Goal: Register for event/course

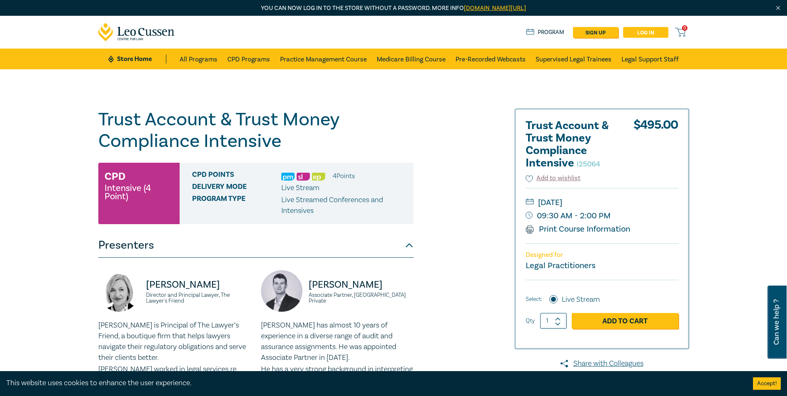
click at [641, 33] on link "Log in" at bounding box center [645, 32] width 45 height 11
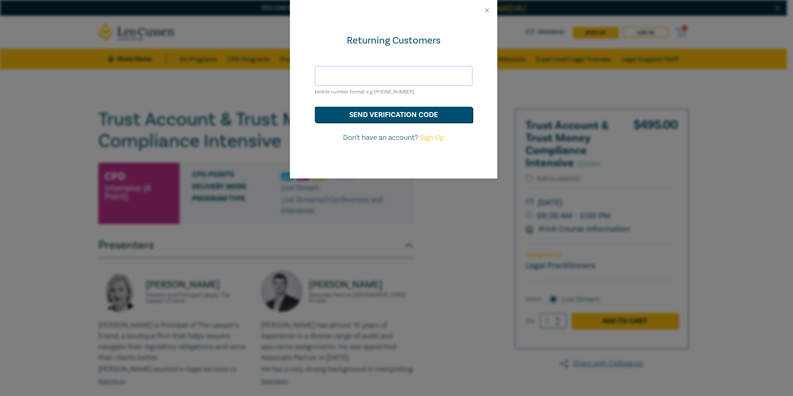
click at [372, 73] on input "text" at bounding box center [394, 76] width 158 height 20
type input "melanie@selawyers.com.au"
click at [355, 112] on button "send verification code" at bounding box center [394, 115] width 158 height 16
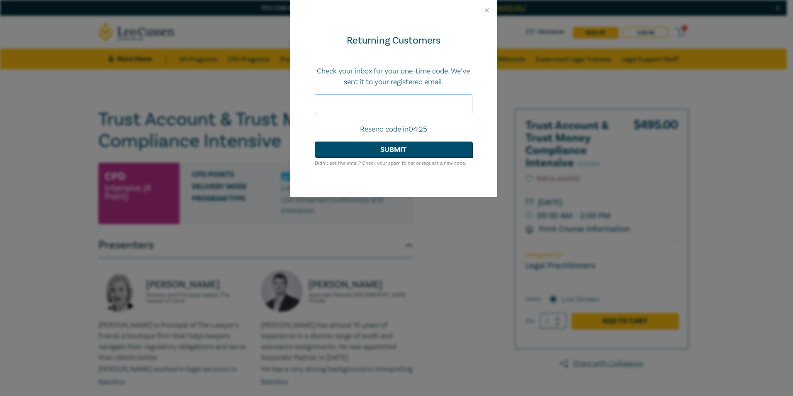
click at [347, 106] on input "text" at bounding box center [394, 104] width 158 height 20
paste input "717859"
type input "717859"
click at [368, 148] on button "Submit" at bounding box center [394, 149] width 158 height 16
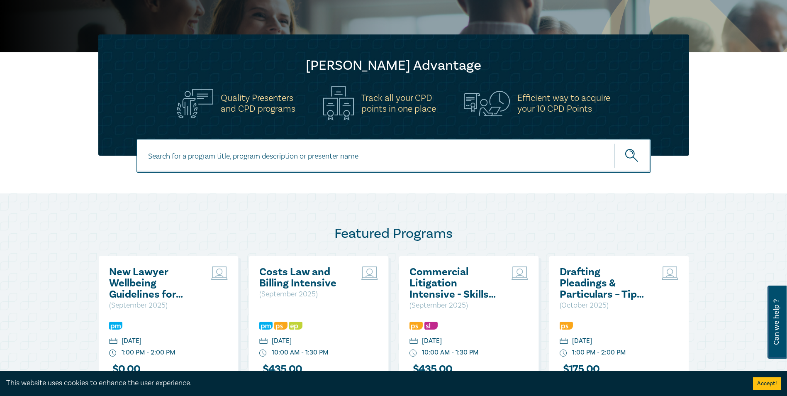
scroll to position [249, 0]
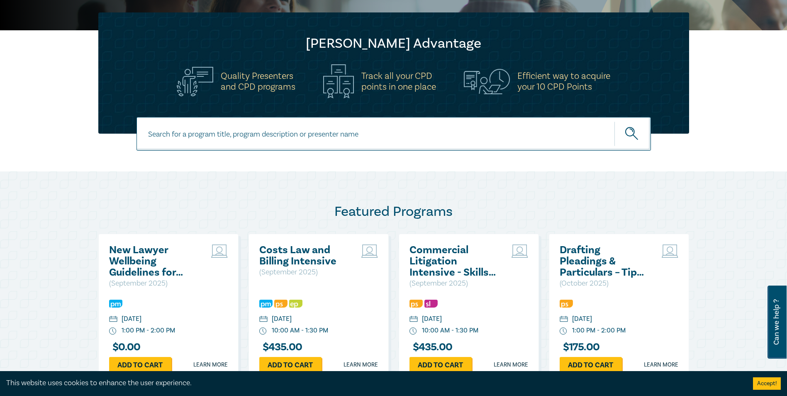
click at [623, 194] on div "Featured Programs New Lawyer Wellbeing Guidelines for Legal Workplaces ( Septem…" at bounding box center [393, 310] width 787 height 279
click at [722, 151] on div at bounding box center [393, 144] width 787 height 54
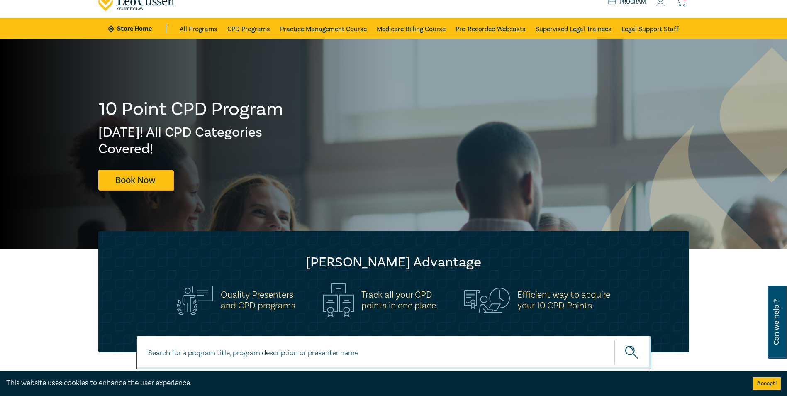
scroll to position [0, 0]
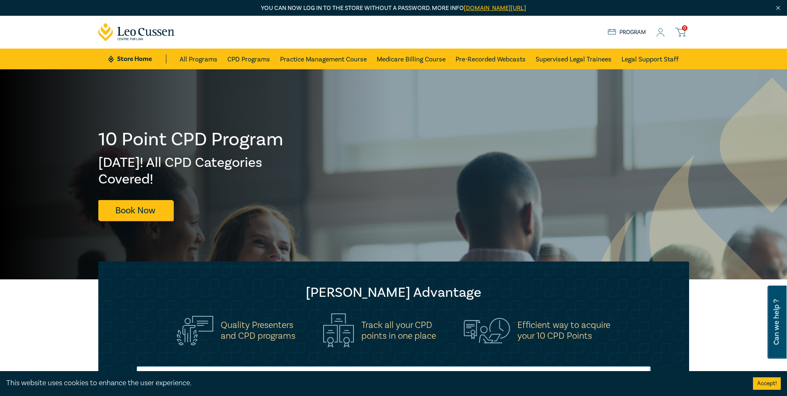
click at [660, 31] on icon at bounding box center [660, 32] width 8 height 9
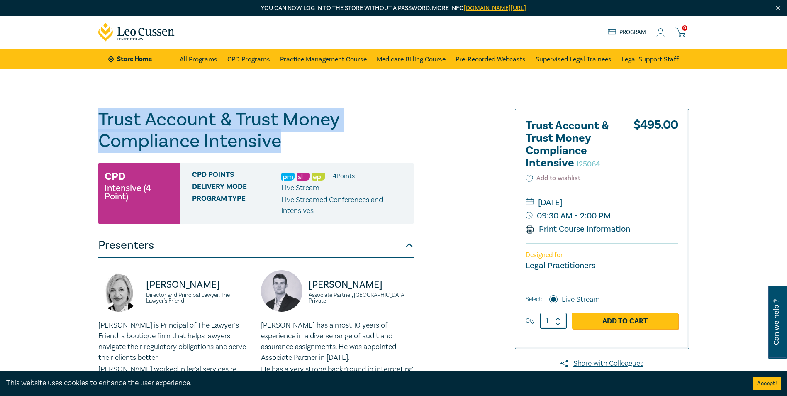
drag, startPoint x: 286, startPoint y: 139, endPoint x: 100, endPoint y: 117, distance: 187.5
click at [100, 117] on h1 "Trust Account & Trust Money Compliance Intensive I25064" at bounding box center [255, 130] width 315 height 43
copy h1 "Trust Account & Trust Money Compliance Intensive"
click at [630, 324] on link "Add to Cart" at bounding box center [624, 321] width 107 height 16
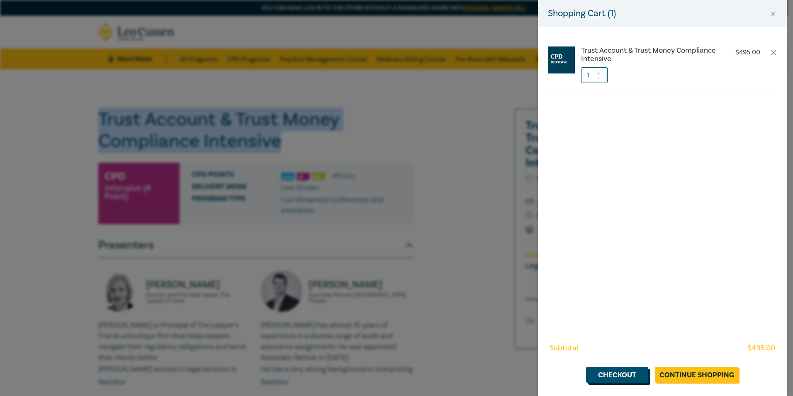
click at [631, 375] on link "Checkout" at bounding box center [617, 375] width 62 height 16
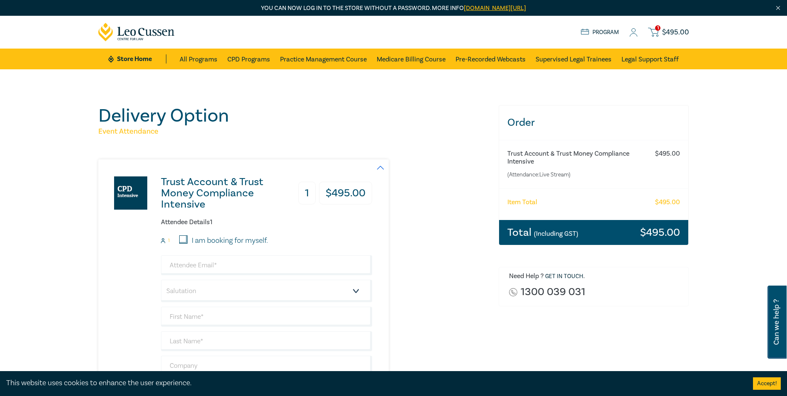
click at [185, 241] on input "I am booking for myself." at bounding box center [183, 239] width 8 height 8
checkbox input "true"
type input "melanie@selawyers.com.au"
type input "[PERSON_NAME]"
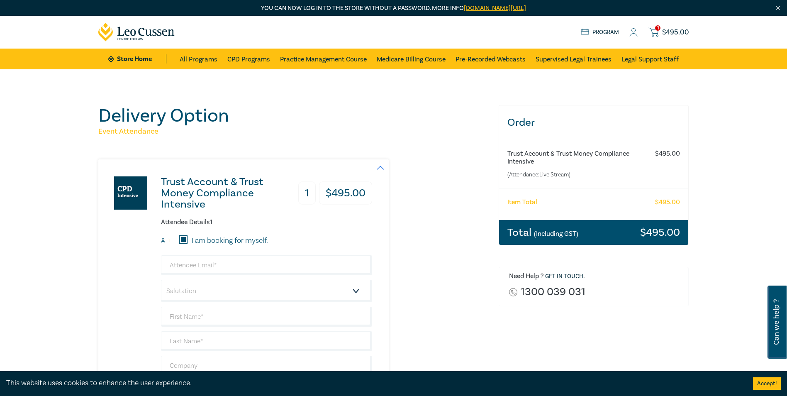
type input "0430841048"
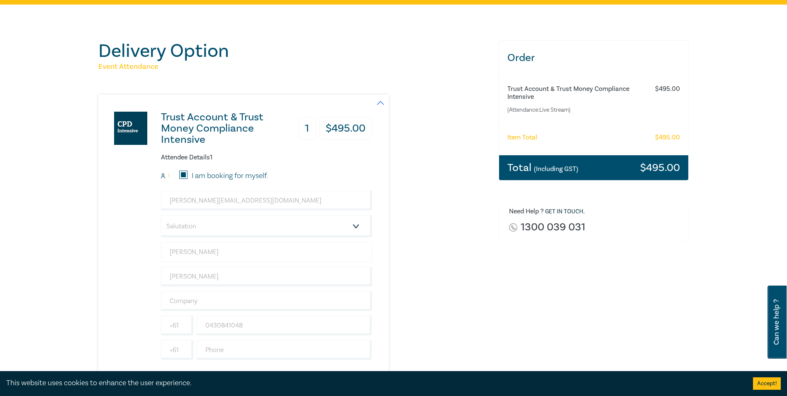
scroll to position [83, 0]
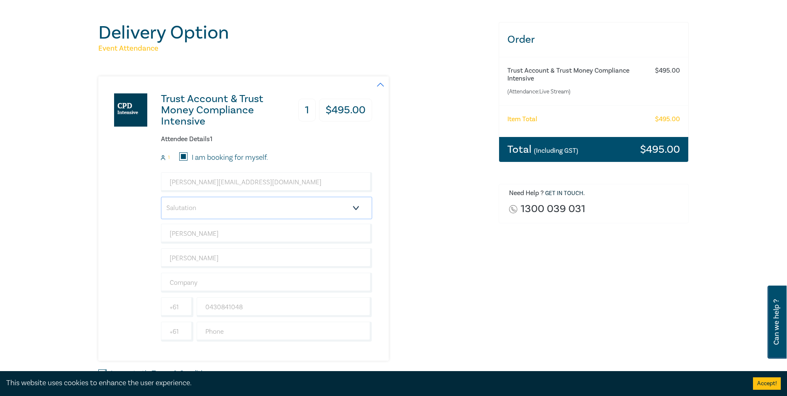
click at [208, 209] on select "Salutation Mr. Mrs. Ms. Miss Dr. Prof. Other" at bounding box center [266, 208] width 211 height 22
select select "Ms."
click at [161, 197] on select "Salutation Mr. Mrs. Ms. Miss Dr. Prof. Other" at bounding box center [266, 208] width 211 height 22
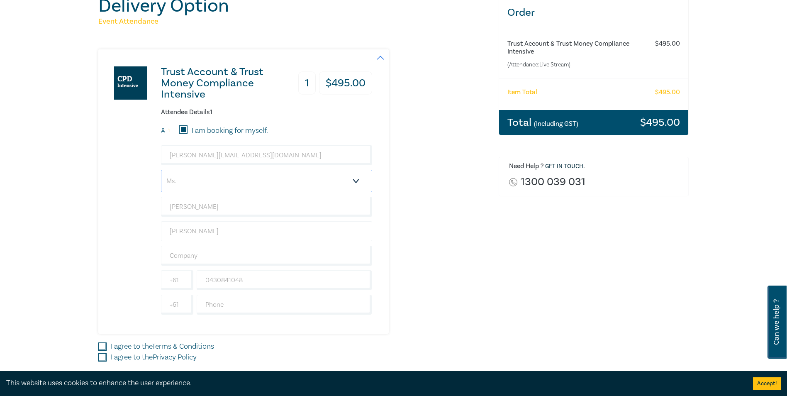
scroll to position [124, 0]
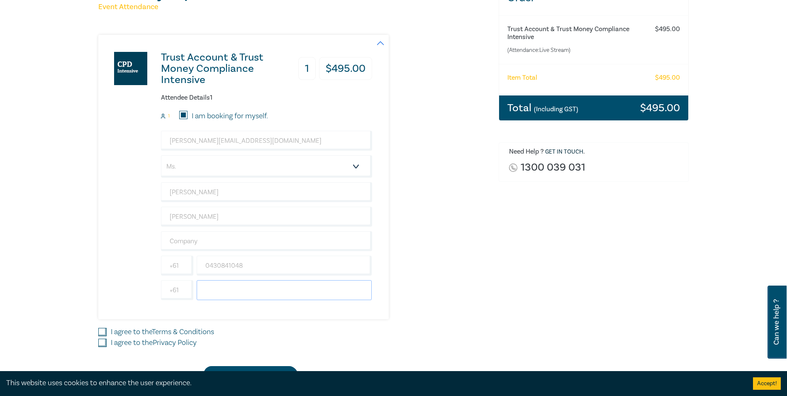
click at [205, 289] on input "text" at bounding box center [284, 290] width 175 height 20
type input "0397235300"
type input "South East Lawyers"
click at [106, 331] on input "I agree to the Terms & Conditions" at bounding box center [102, 332] width 8 height 8
checkbox input "true"
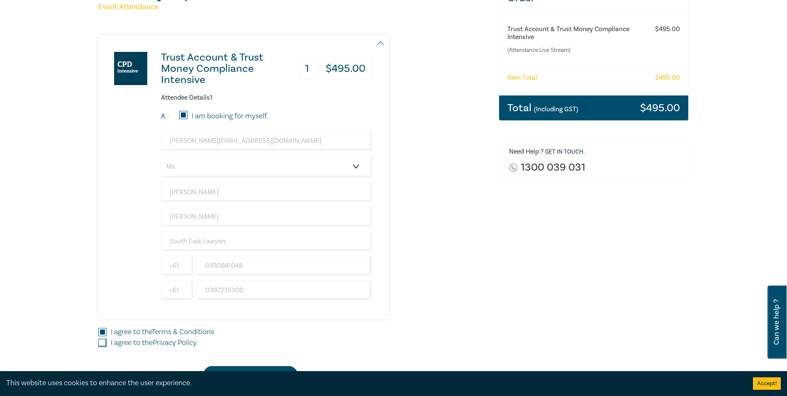
click at [106, 341] on input "I agree to the Privacy Policy" at bounding box center [102, 342] width 8 height 8
checkbox input "true"
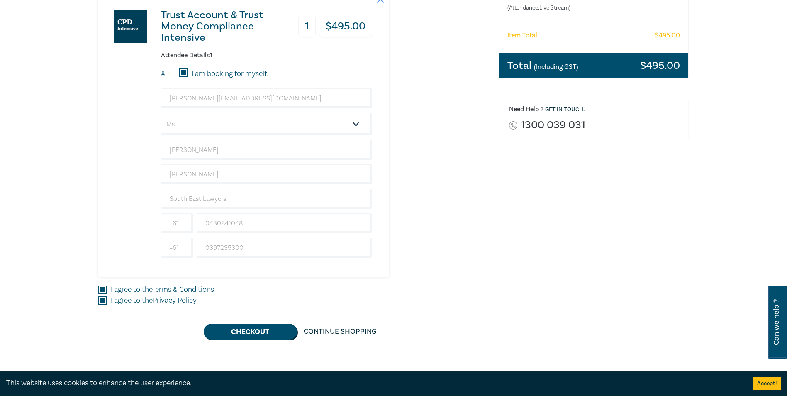
scroll to position [207, 0]
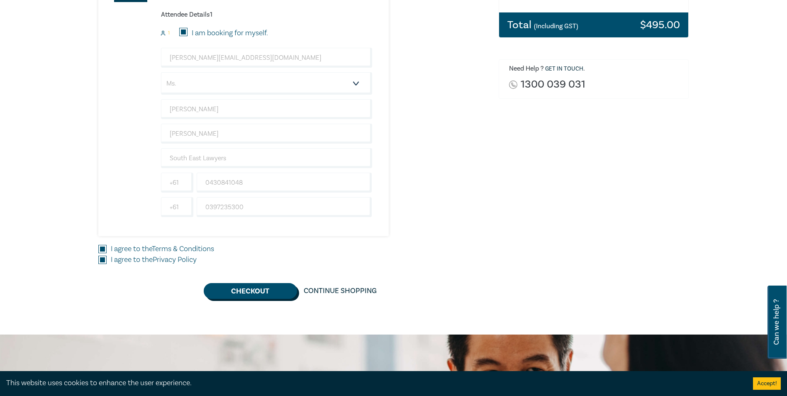
click at [258, 290] on button "Checkout" at bounding box center [250, 291] width 93 height 16
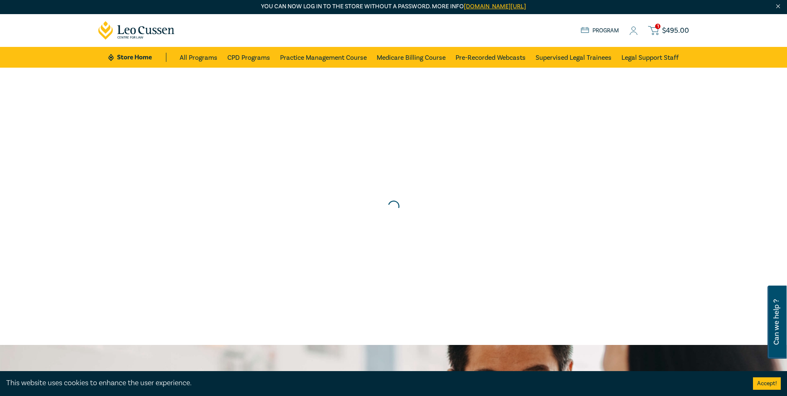
scroll to position [0, 0]
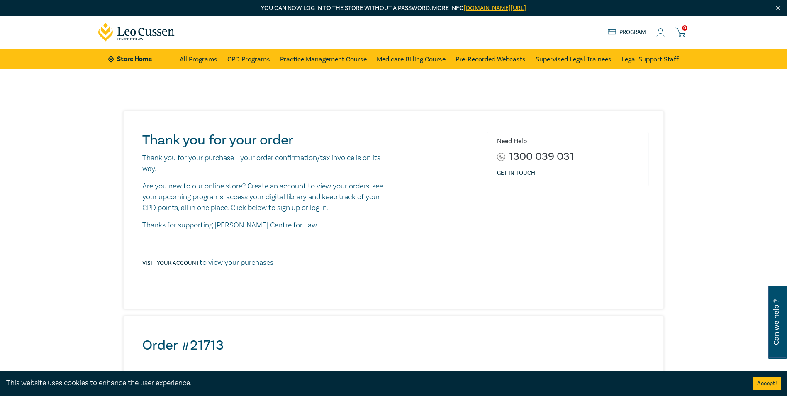
click at [660, 33] on icon at bounding box center [660, 32] width 8 height 9
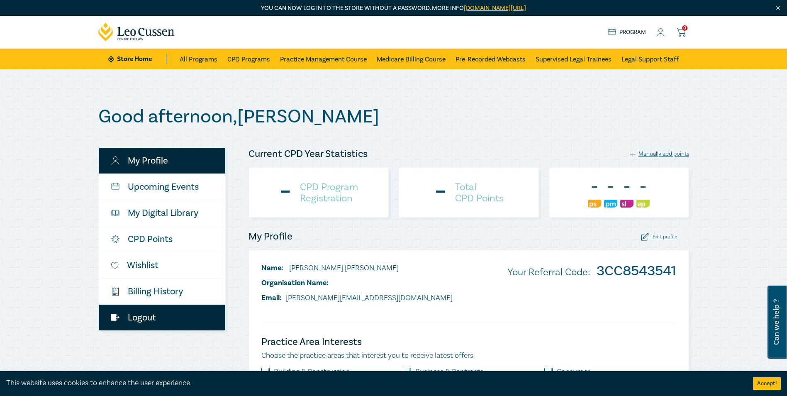
click at [143, 317] on link "Logout" at bounding box center [162, 317] width 126 height 26
